Goal: Obtain resource: Download file/media

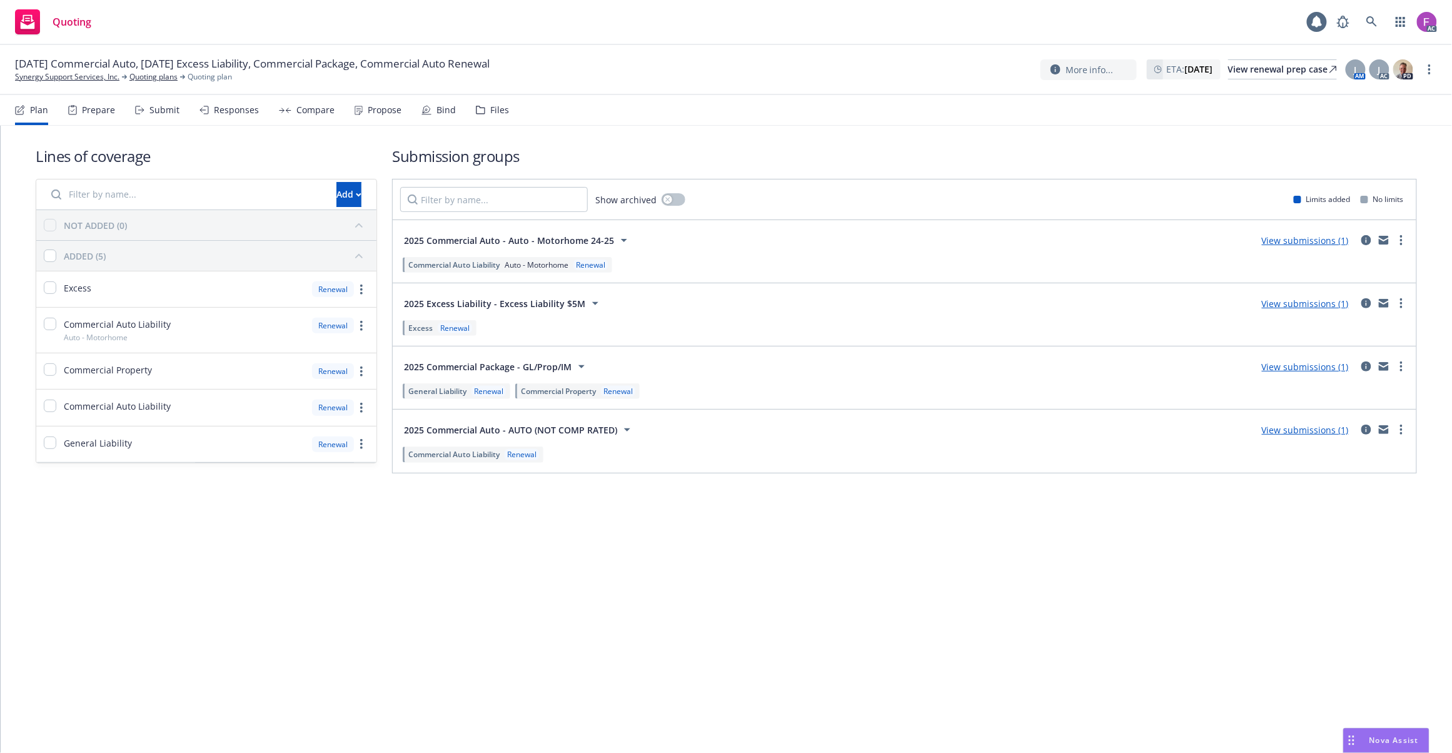
click at [491, 106] on div "Files" at bounding box center [499, 110] width 19 height 10
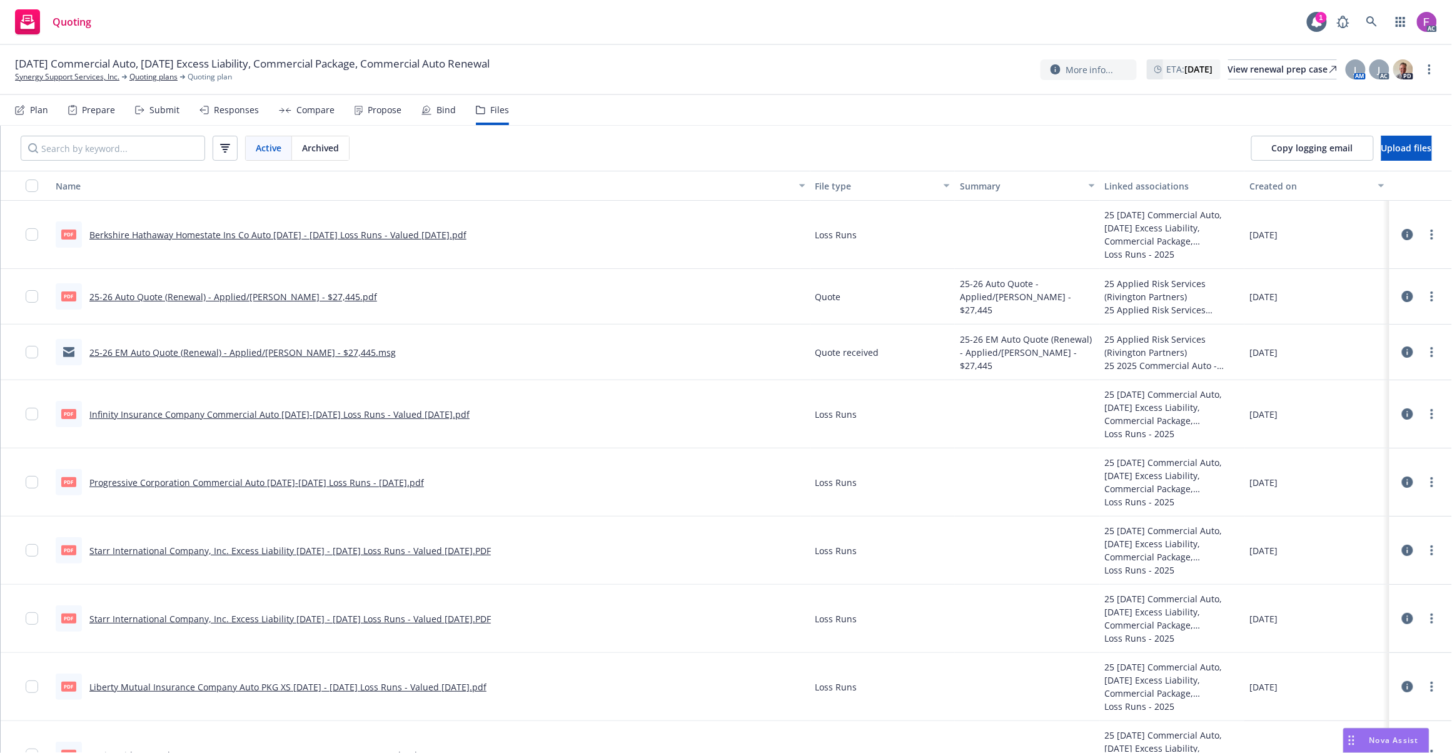
click at [1402, 413] on icon at bounding box center [1407, 413] width 11 height 11
click at [223, 295] on link "25-26 Auto Quote (Renewal) - Applied/[PERSON_NAME] - $27,445.pdf" at bounding box center [233, 297] width 288 height 12
click at [163, 350] on link "25-26 EM Auto Quote (Renewal) - Applied/[PERSON_NAME] - $27,445.msg" at bounding box center [242, 352] width 306 height 12
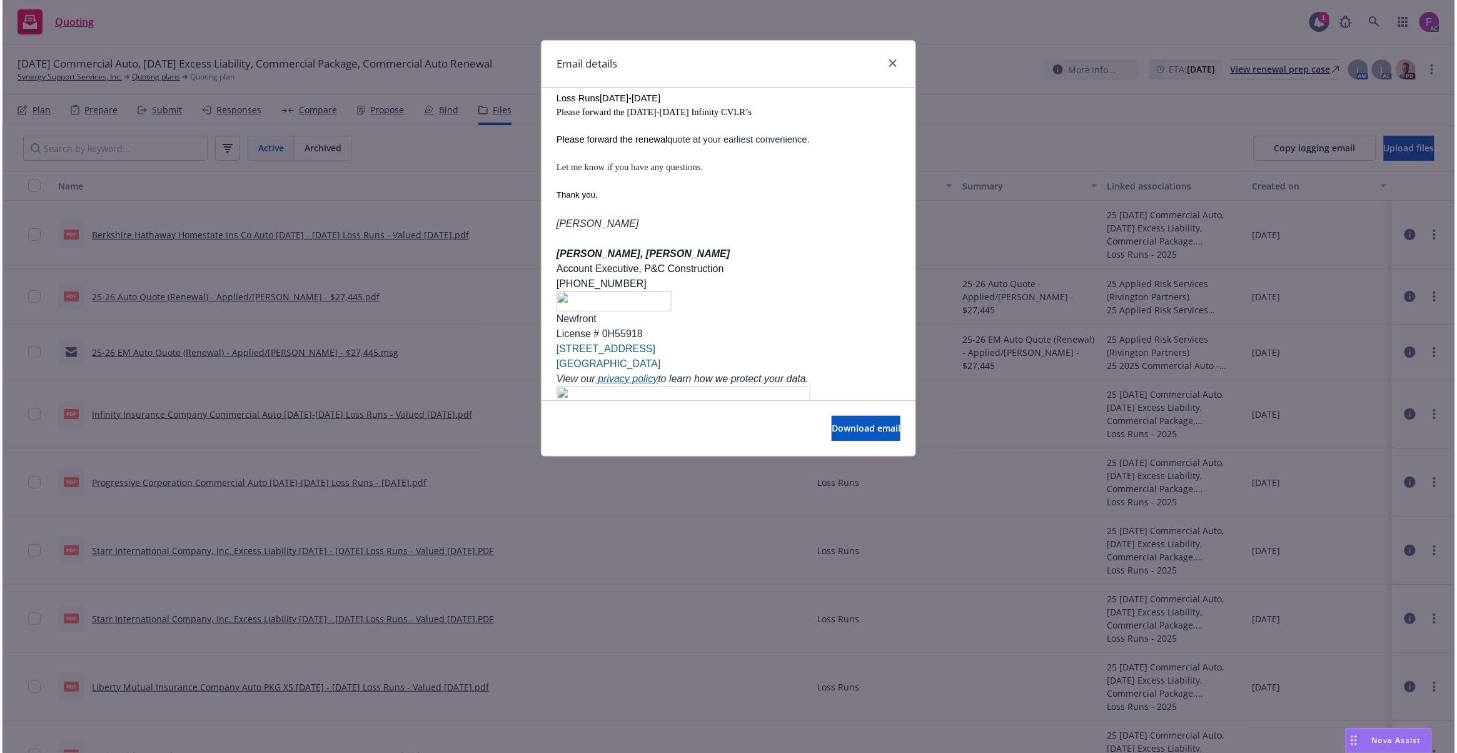
scroll to position [1250, 0]
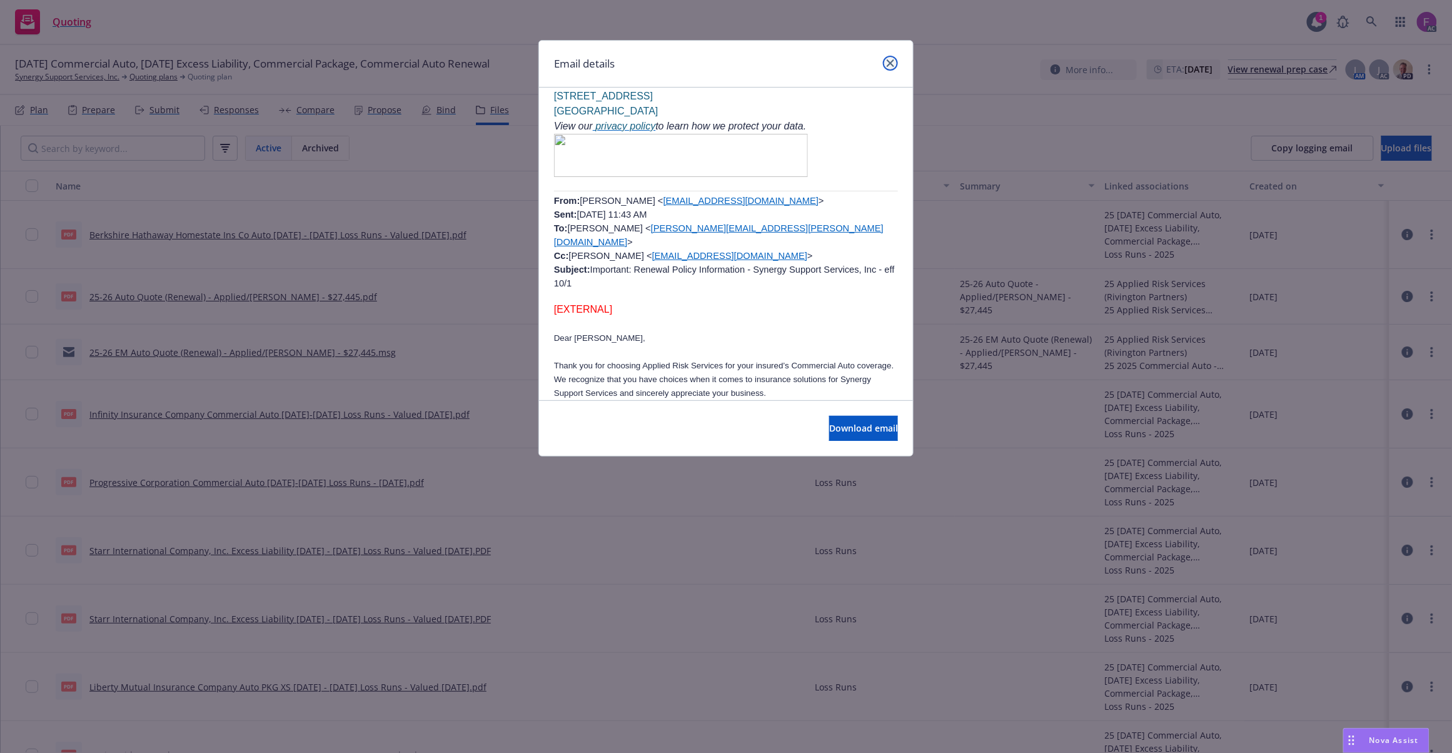
click at [893, 60] on icon "close" at bounding box center [890, 63] width 8 height 8
